Goal: Check status: Check status

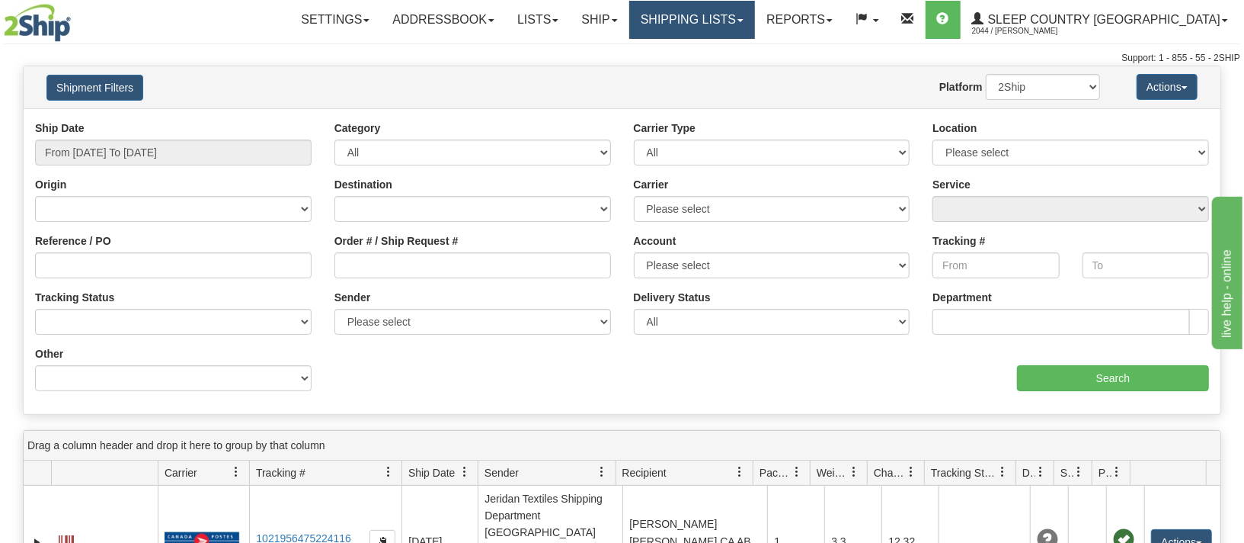
click at [755, 15] on link "Shipping lists" at bounding box center [692, 20] width 126 height 38
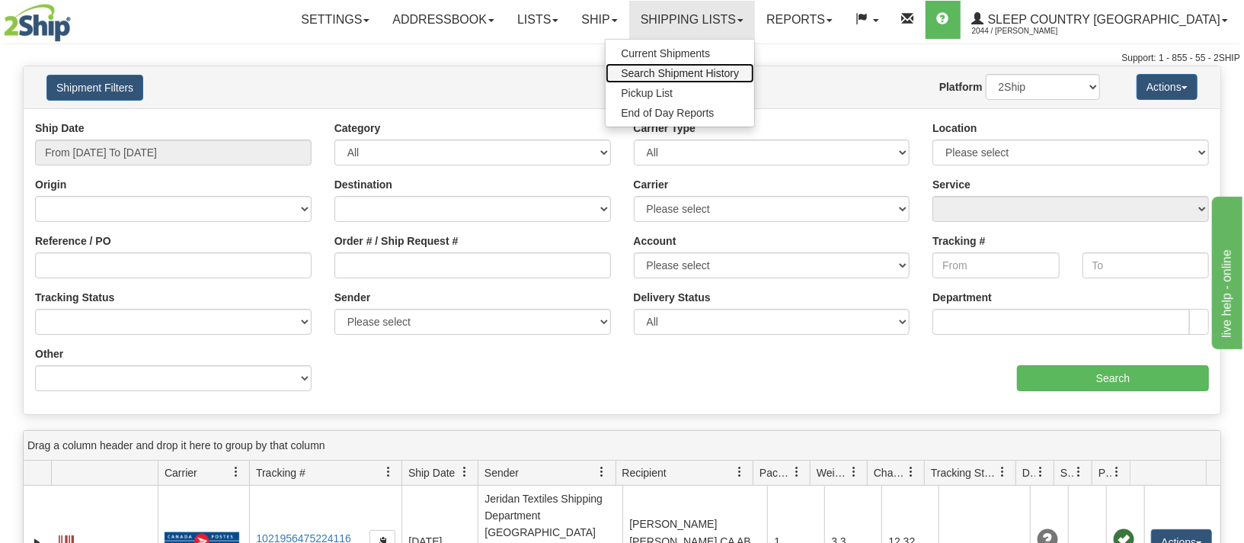
click at [739, 70] on span "Search Shipment History" at bounding box center [680, 73] width 118 height 12
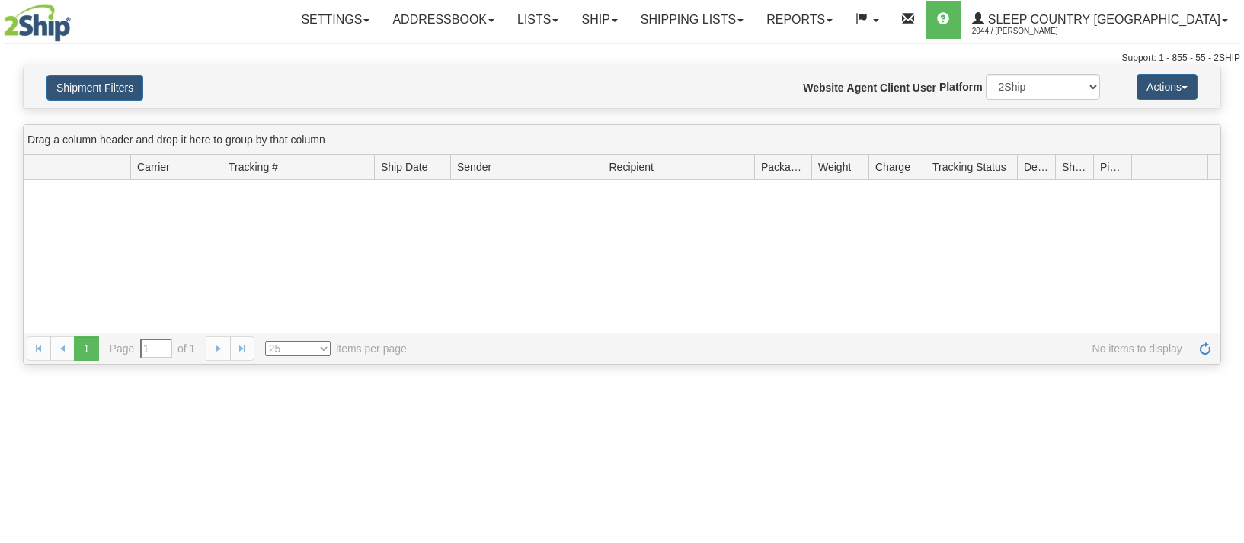
type input "From [DATE] To [DATE]"
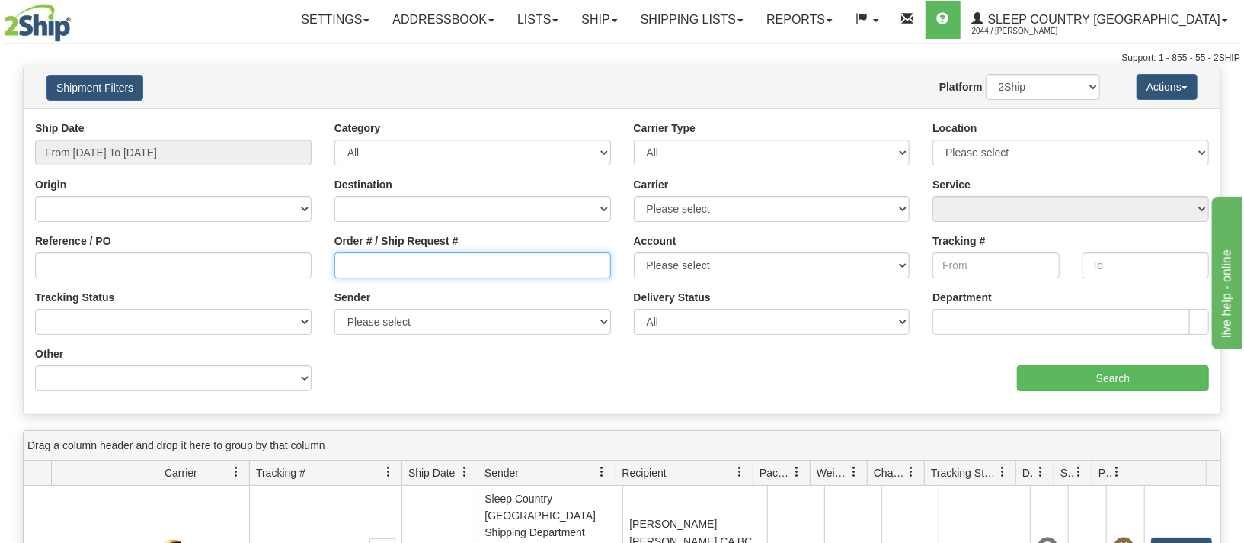
click at [389, 273] on input "Order # / Ship Request #" at bounding box center [473, 265] width 277 height 26
paste input "9000I061738"
type input "9000I061738"
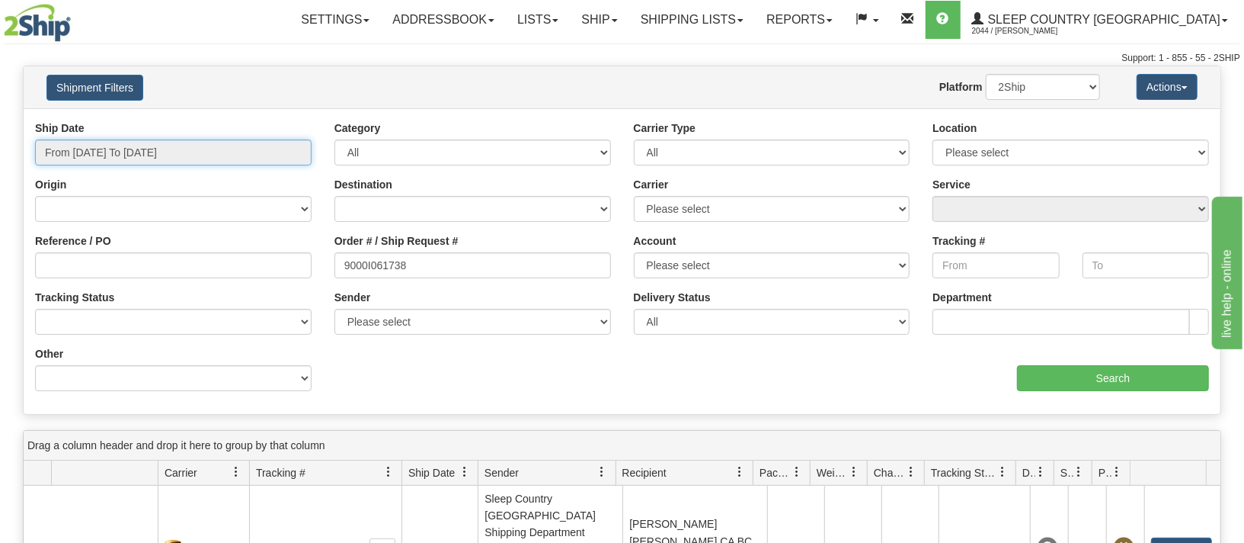
click at [110, 155] on input "From [DATE] To [DATE]" at bounding box center [173, 152] width 277 height 26
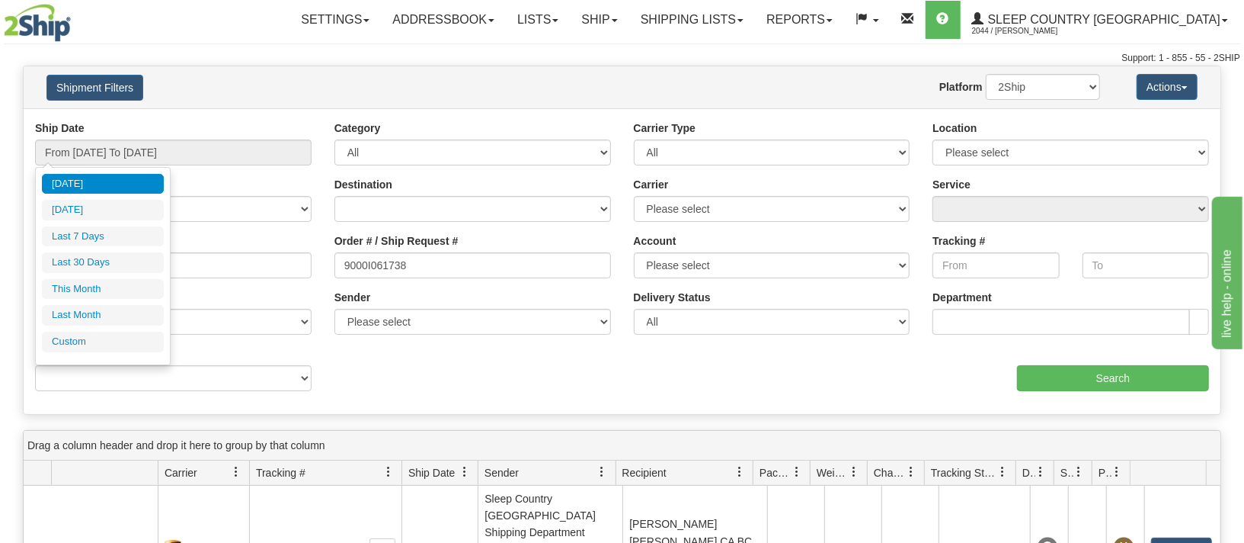
click at [94, 260] on li "Last 30 Days" at bounding box center [103, 262] width 122 height 21
type input "From 08/12/2025 To 09/10/2025"
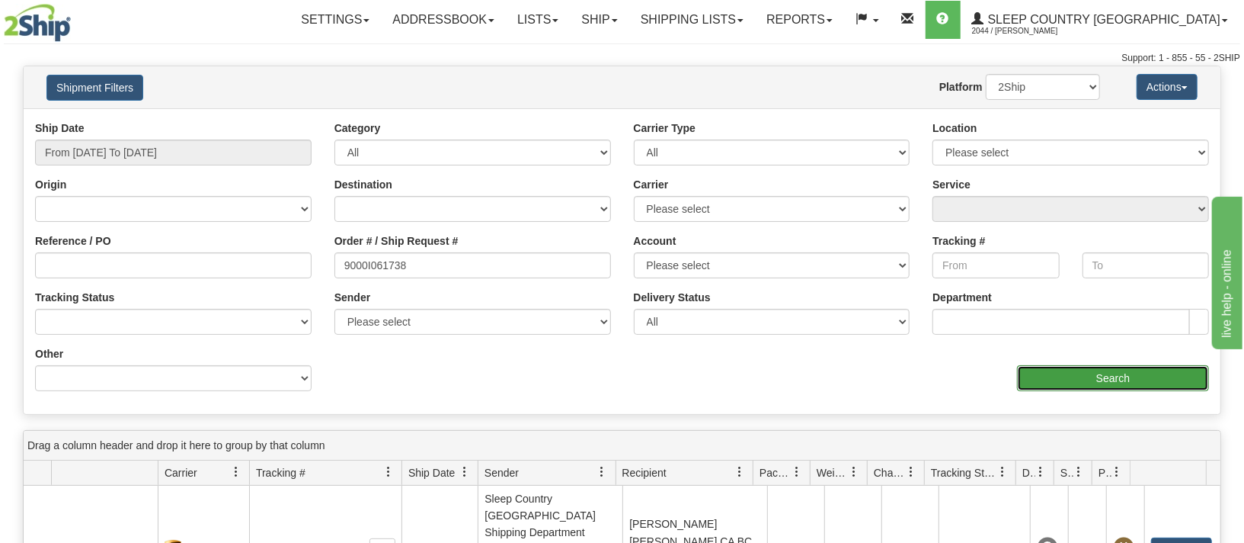
click at [1134, 373] on input "Search" at bounding box center [1113, 378] width 192 height 26
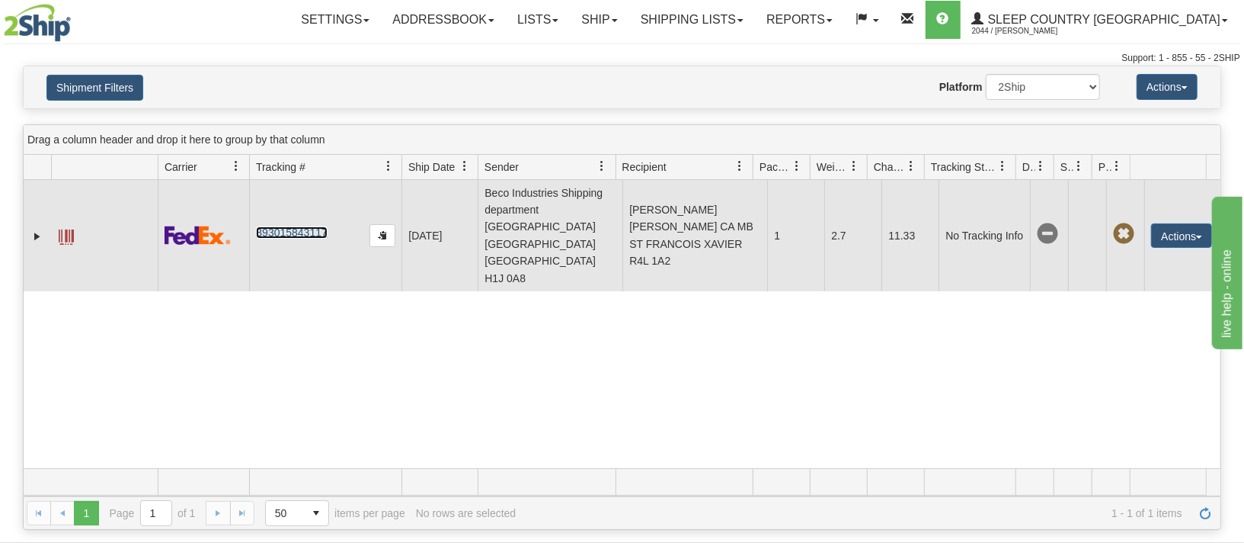
click at [271, 226] on link "393015843117" at bounding box center [291, 232] width 71 height 12
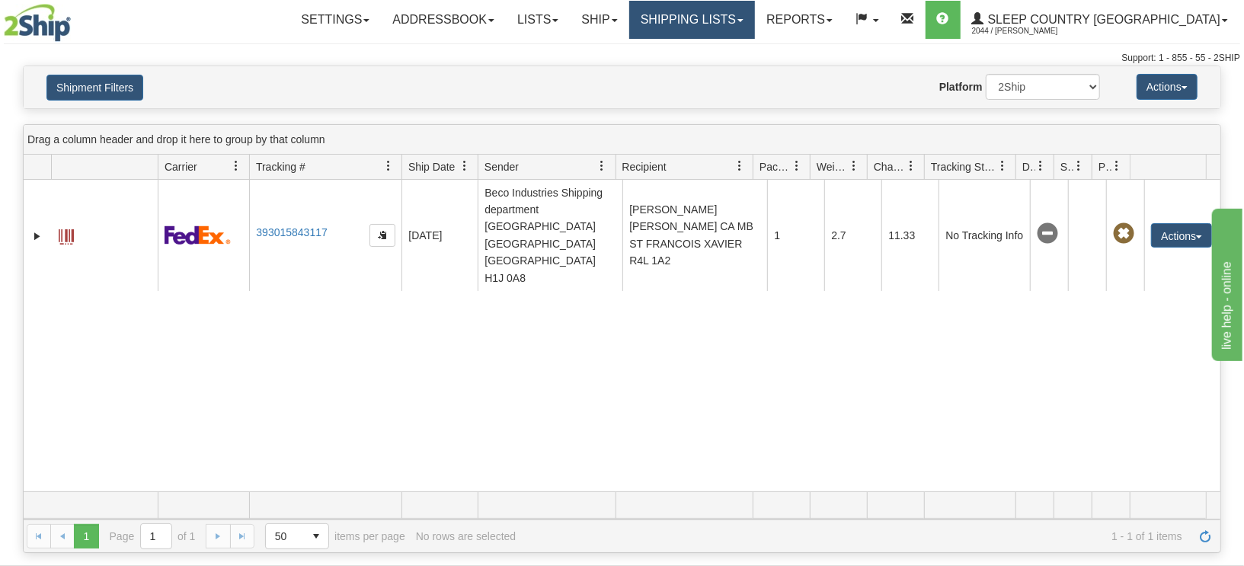
click at [755, 18] on link "Shipping lists" at bounding box center [692, 20] width 126 height 38
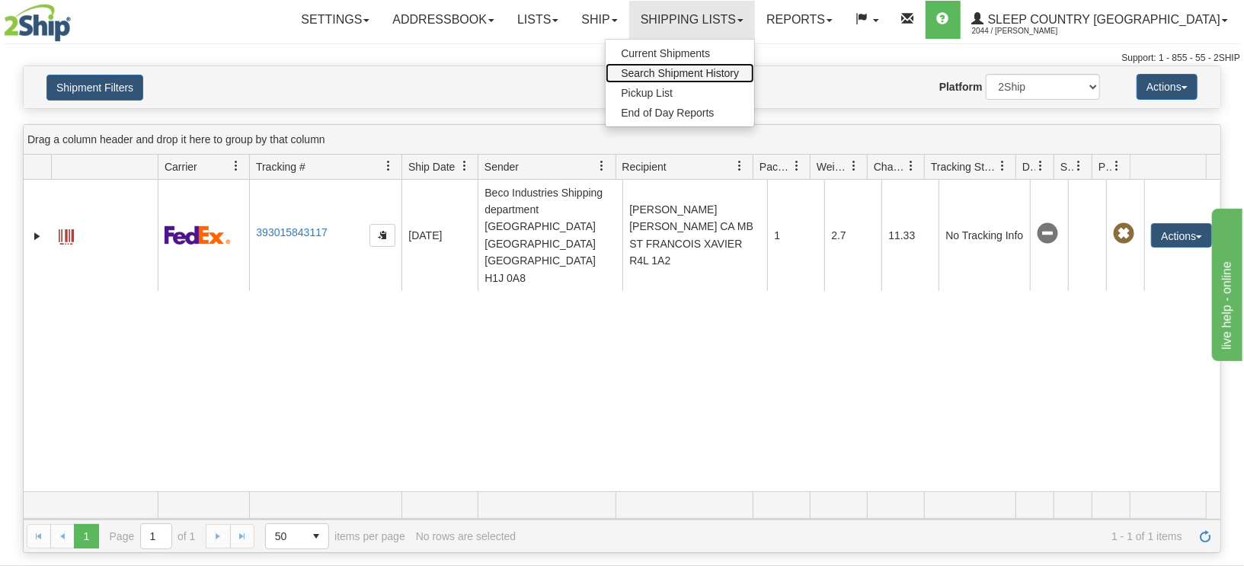
click at [739, 70] on span "Search Shipment History" at bounding box center [680, 73] width 118 height 12
